Goal: Check status: Check status

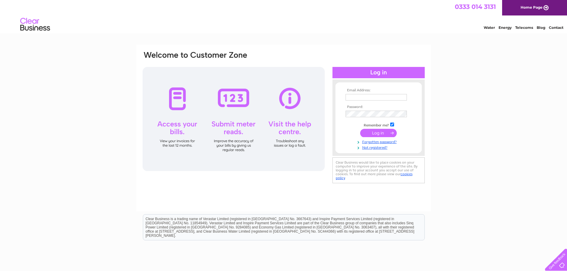
type input "bureau@inspiredenergy.co.uk"
click at [377, 131] on input "submit" at bounding box center [378, 133] width 37 height 8
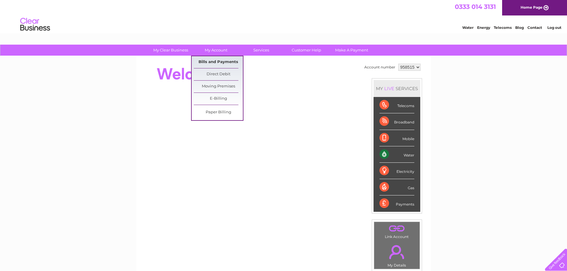
click at [217, 62] on link "Bills and Payments" at bounding box center [218, 62] width 49 height 12
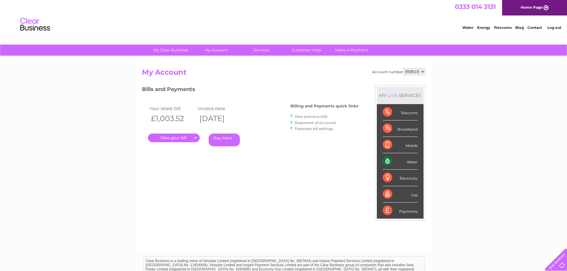
click at [423, 71] on select "958515 959614" at bounding box center [414, 71] width 22 height 7
drag, startPoint x: 414, startPoint y: 71, endPoint x: 409, endPoint y: 71, distance: 4.5
click at [409, 72] on select "958515 959614" at bounding box center [414, 71] width 22 height 7
select select "959614"
click at [403, 68] on select "958515 959614" at bounding box center [414, 71] width 22 height 7
